Goal: Task Accomplishment & Management: Manage account settings

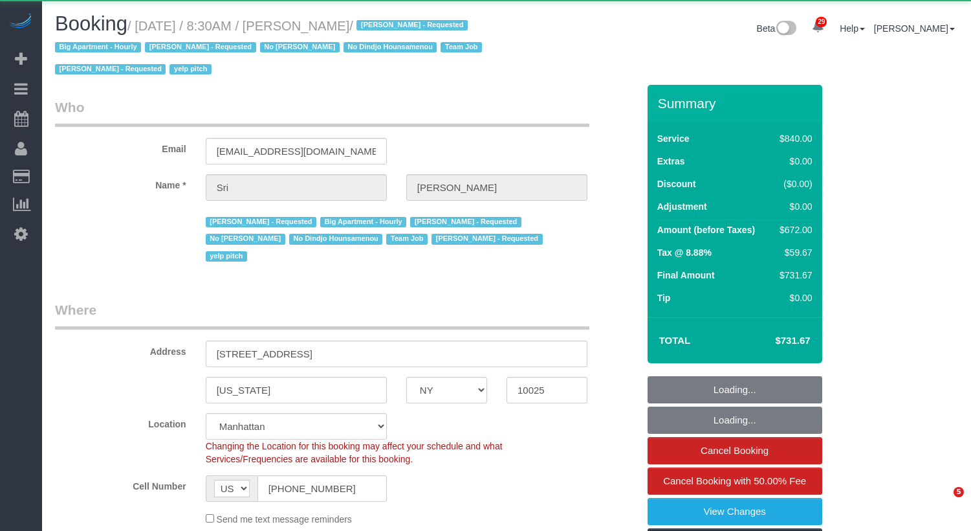
select select "NY"
select select "object:952"
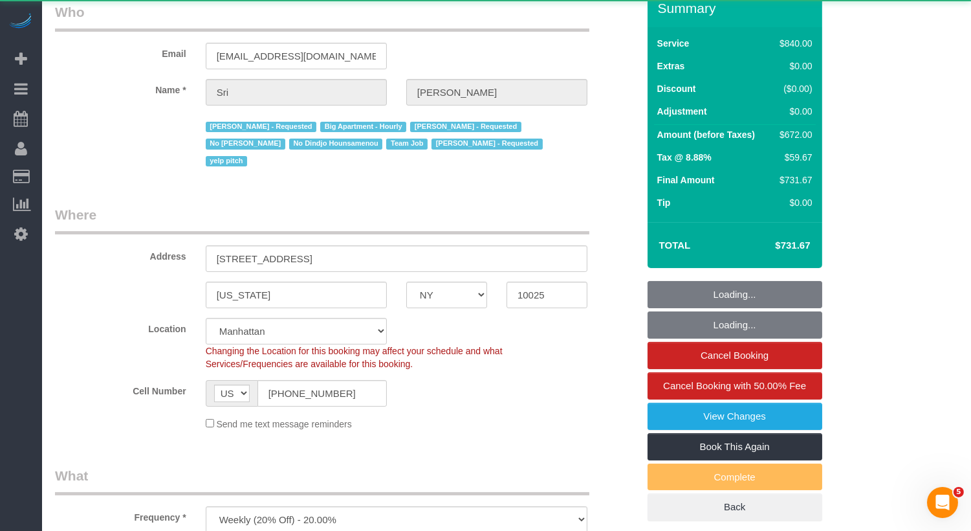
select select "string:stripe-pm_1I87dt4VGloSiKo7CuPcnWZf"
select select "3"
select select "210"
select select "number:89"
select select "number:90"
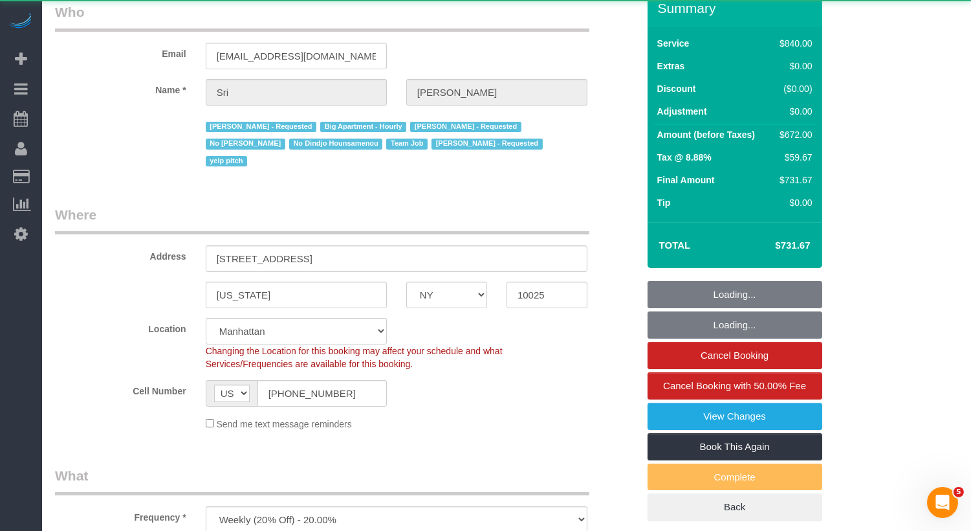
select select "number:15"
select select "number:5"
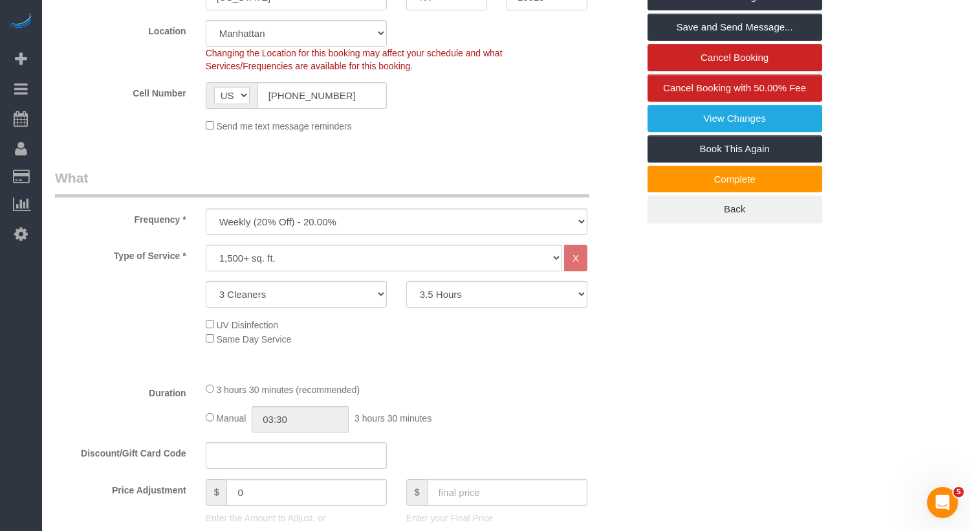
scroll to position [609, 0]
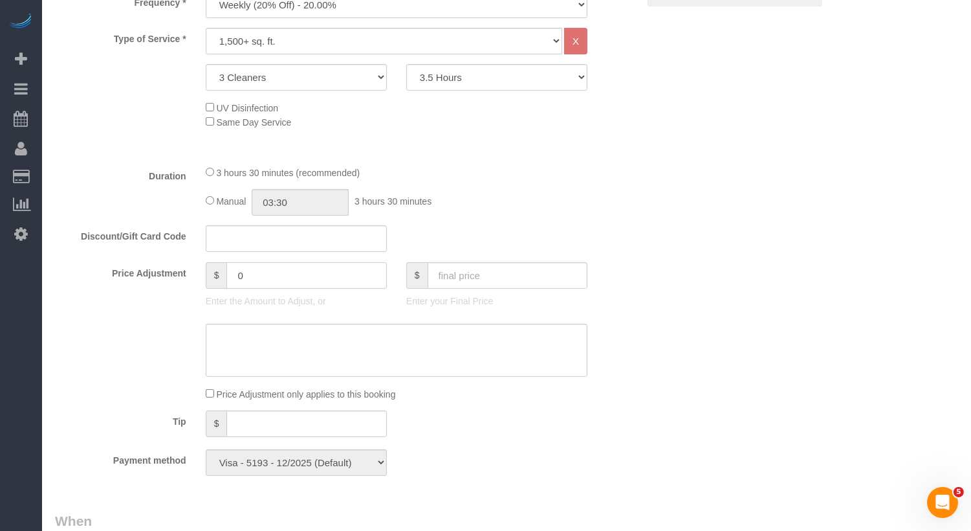
click at [261, 262] on input "0" at bounding box center [306, 275] width 160 height 27
click at [260, 263] on input "-" at bounding box center [306, 275] width 160 height 27
click at [261, 342] on textarea at bounding box center [397, 349] width 382 height 53
click at [263, 262] on input "-80" at bounding box center [306, 275] width 160 height 27
type input "-40"
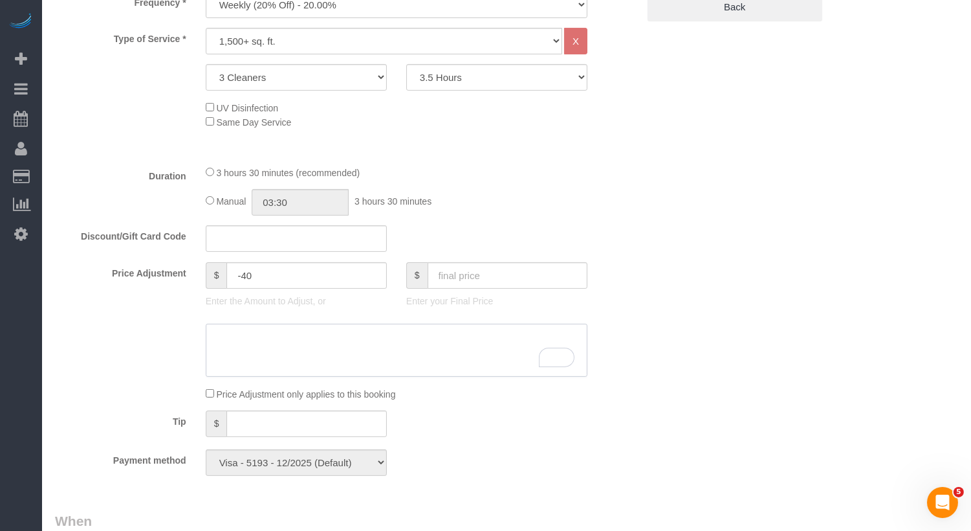
click at [256, 330] on textarea "To enrich screen reader interactions, please activate Accessibility in Grammarl…" at bounding box center [397, 349] width 382 height 53
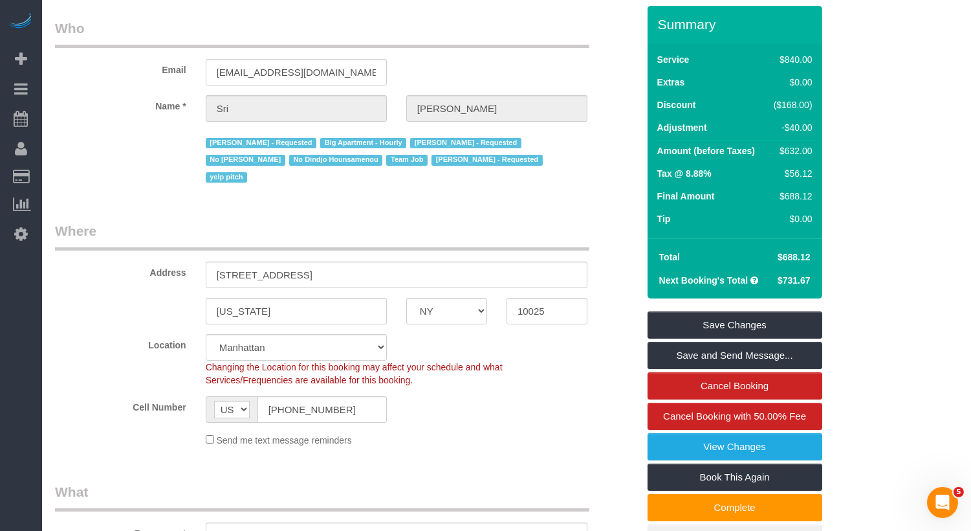
scroll to position [0, 0]
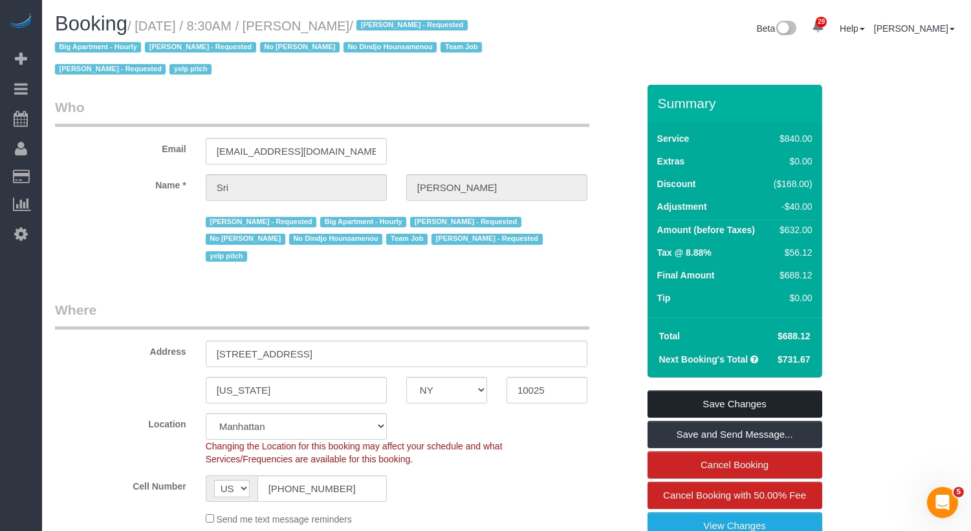
type textarea "one cleaner stayed 3 hours"
click at [707, 404] on link "Save Changes" at bounding box center [735, 403] width 175 height 27
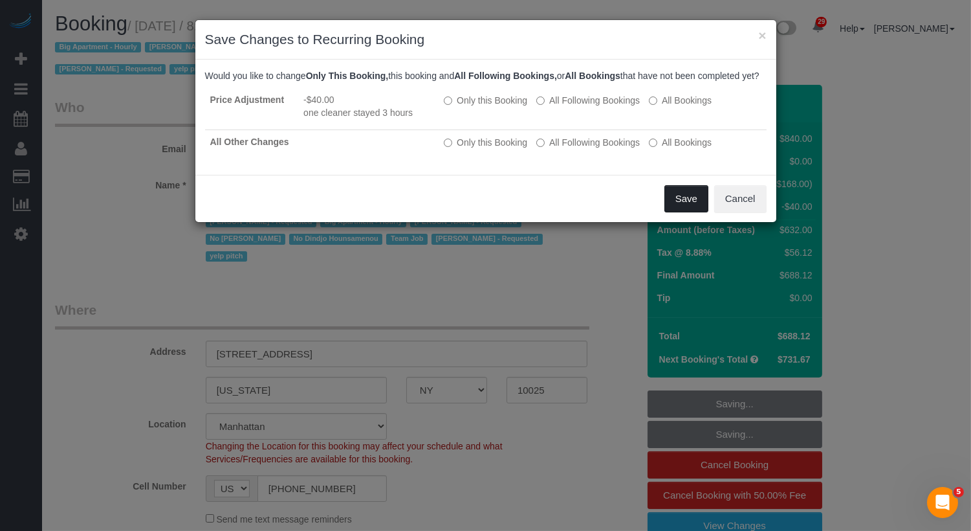
click at [686, 209] on button "Save" at bounding box center [686, 198] width 44 height 27
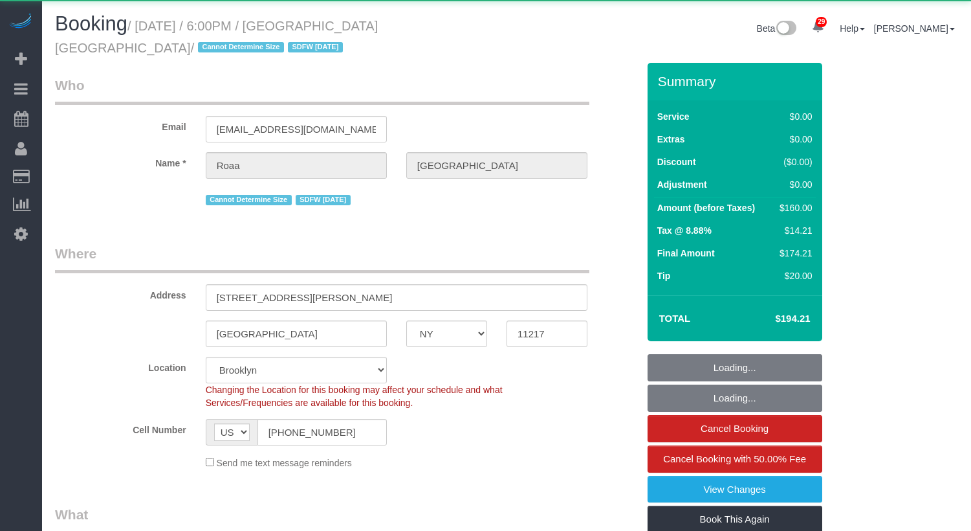
select select "NY"
select select "object:1118"
select select "string:stripe-pm_1PnQiL4VGloSiKo7JPlDsWnS"
select select "1"
select select "spot1"
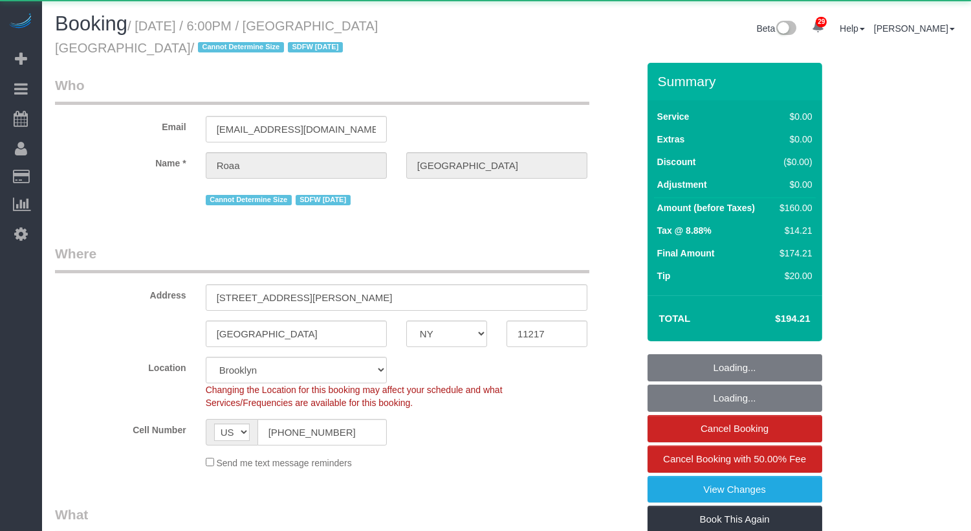
select select "number:89"
select select "number:90"
select select "number:15"
select select "number:5"
